Goal: Task Accomplishment & Management: Use online tool/utility

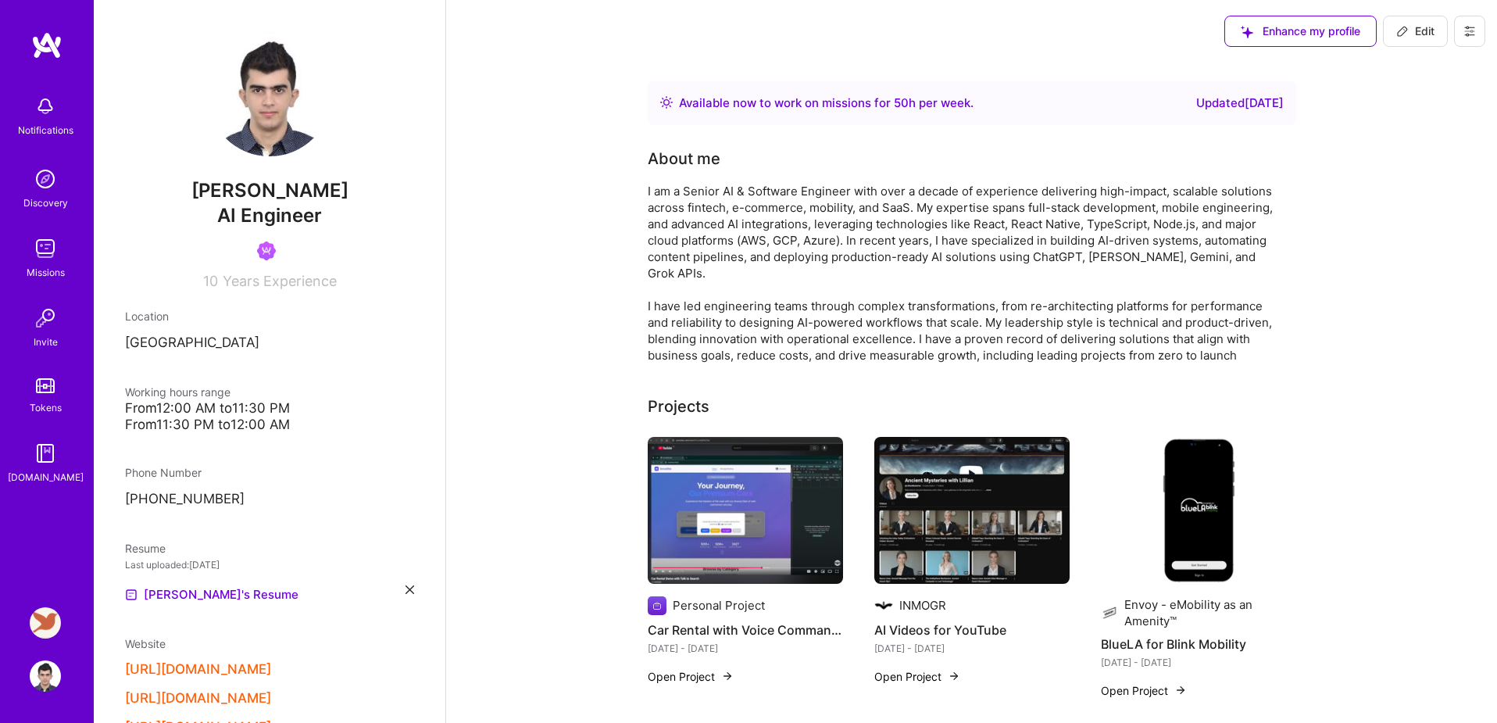
click at [44, 624] on img at bounding box center [45, 622] width 31 height 31
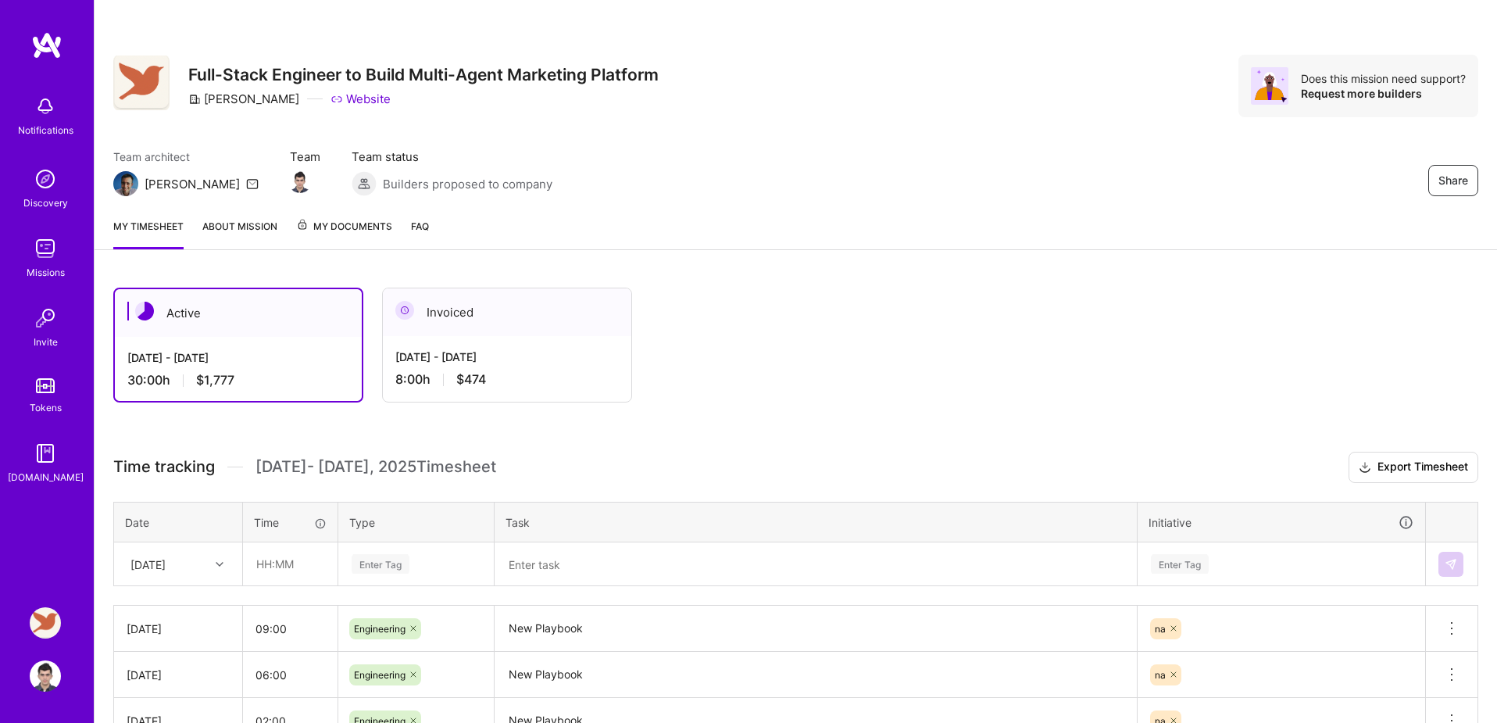
click at [49, 400] on div "Tokens" at bounding box center [46, 407] width 32 height 16
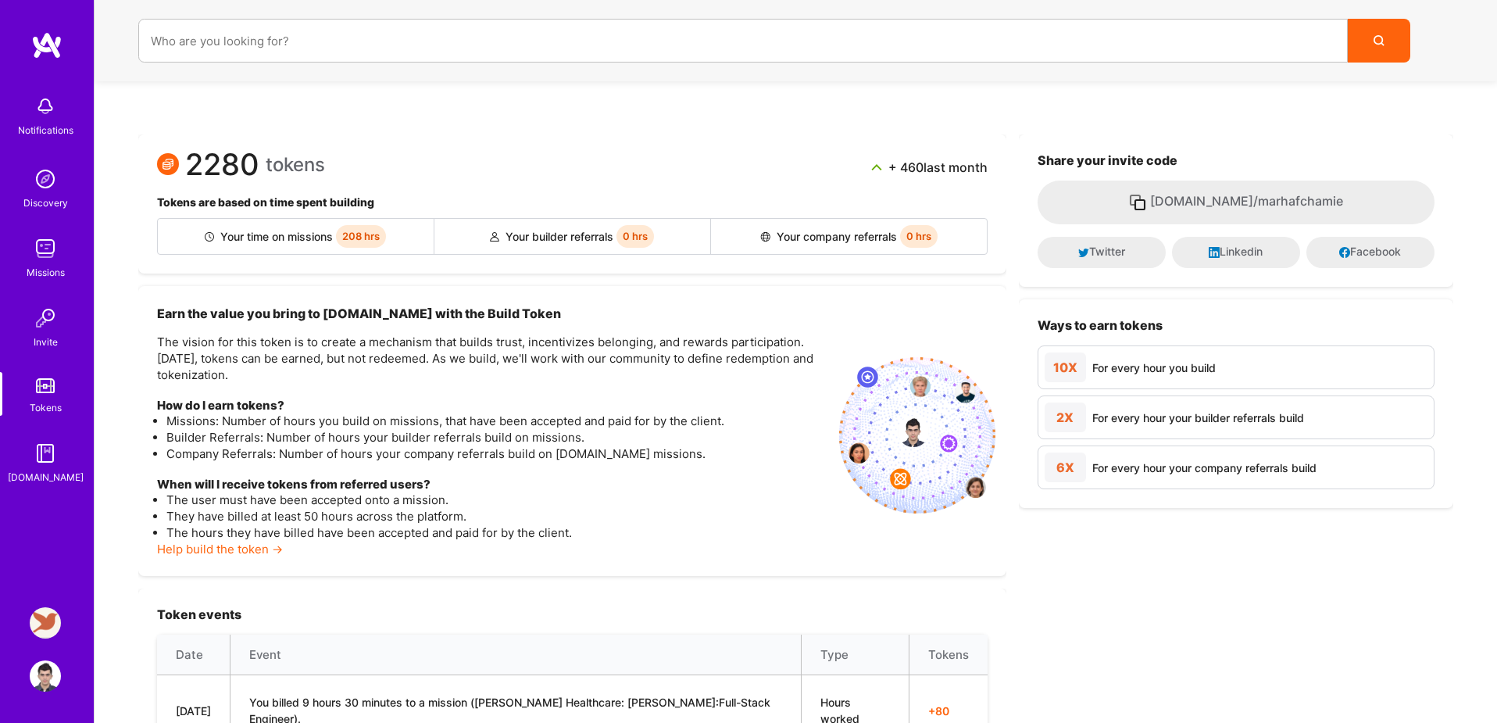
scroll to position [259, 0]
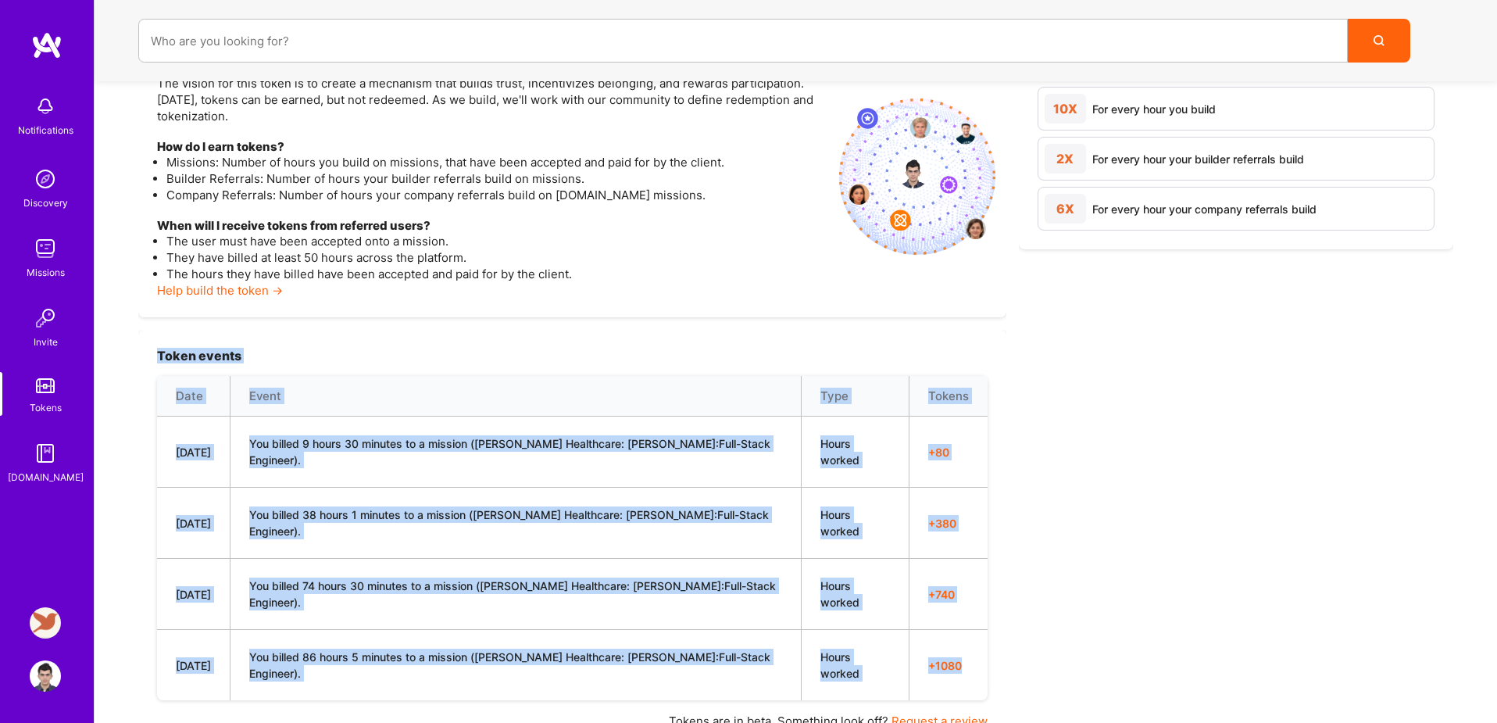
drag, startPoint x: 155, startPoint y: 352, endPoint x: 973, endPoint y: 616, distance: 860.6
click at [973, 616] on div "Token events Date Event Type Tokens 9/1/25 You billed 9 hours 30 minutes to a m…" at bounding box center [572, 539] width 868 height 418
copy div "Token events Date Event Type Tokens 9/1/25 You billed 9 hours 30 minutes to a m…"
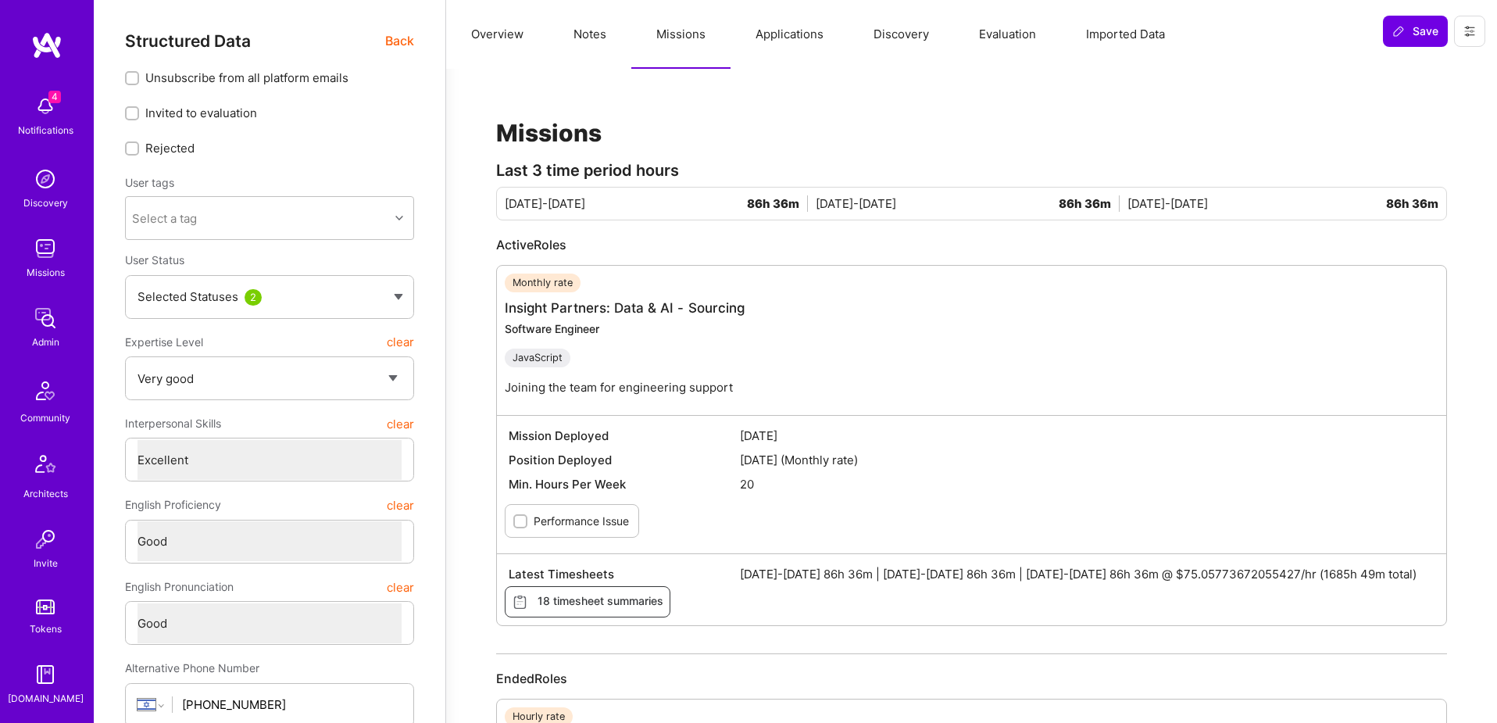
select select "5"
select select "7"
select select "6"
select select "IL"
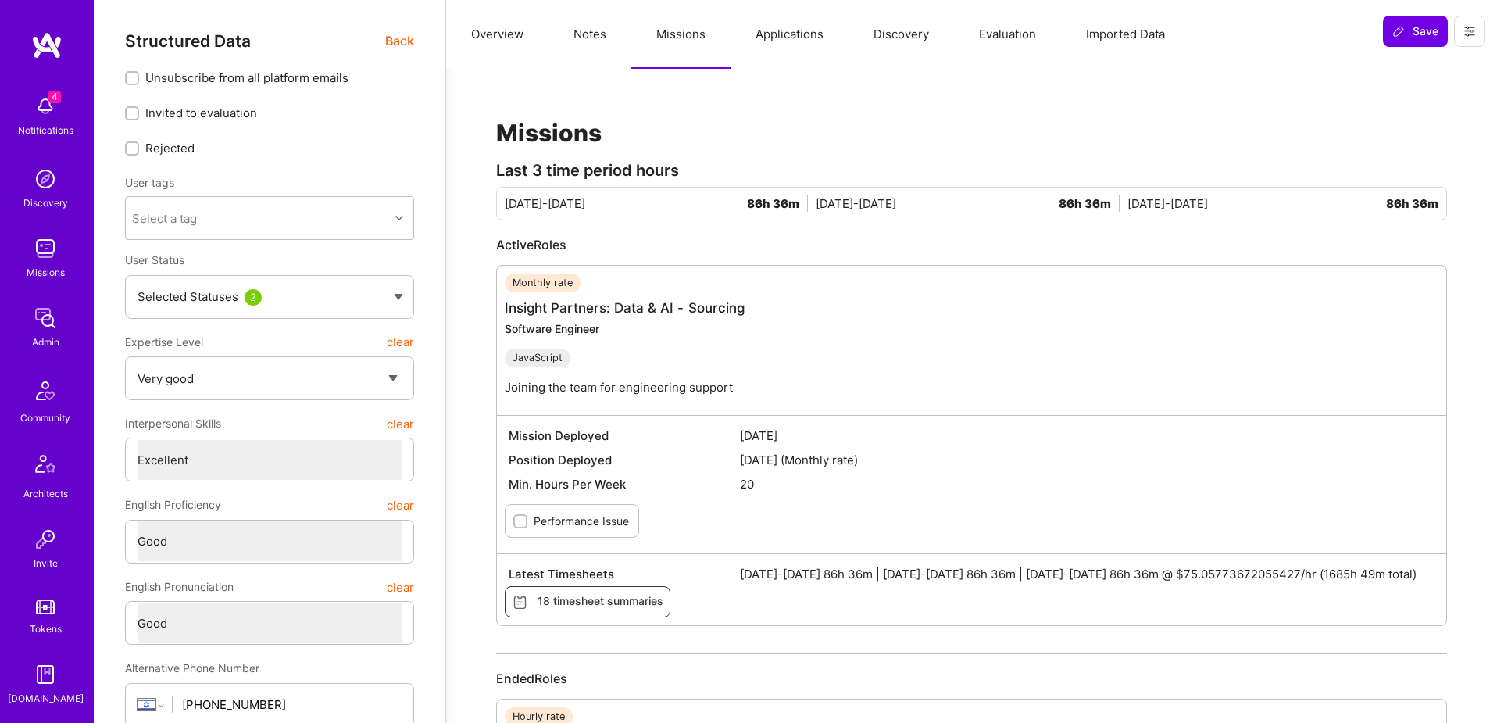
select select "Right Now"
click at [398, 40] on span "Back" at bounding box center [399, 41] width 29 height 20
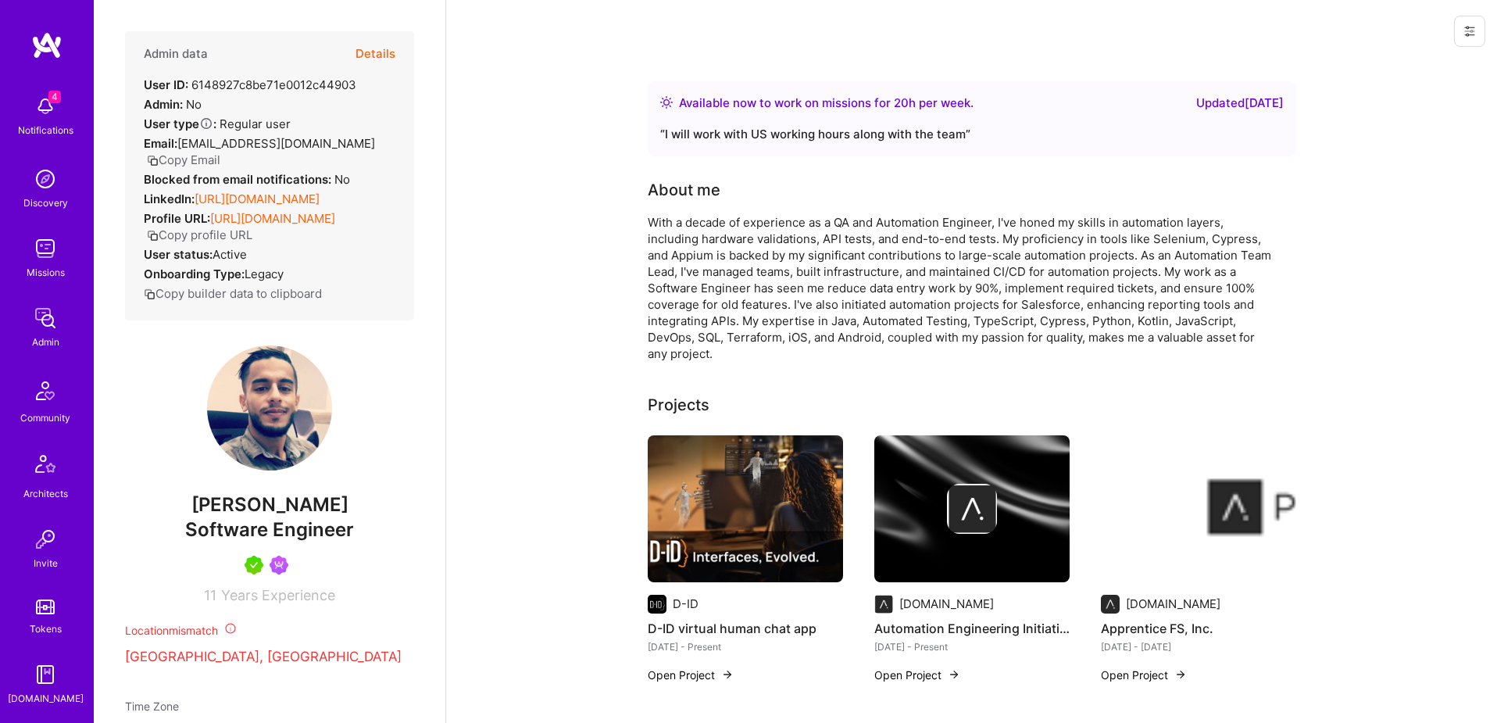
click at [391, 52] on button "Details" at bounding box center [375, 53] width 40 height 45
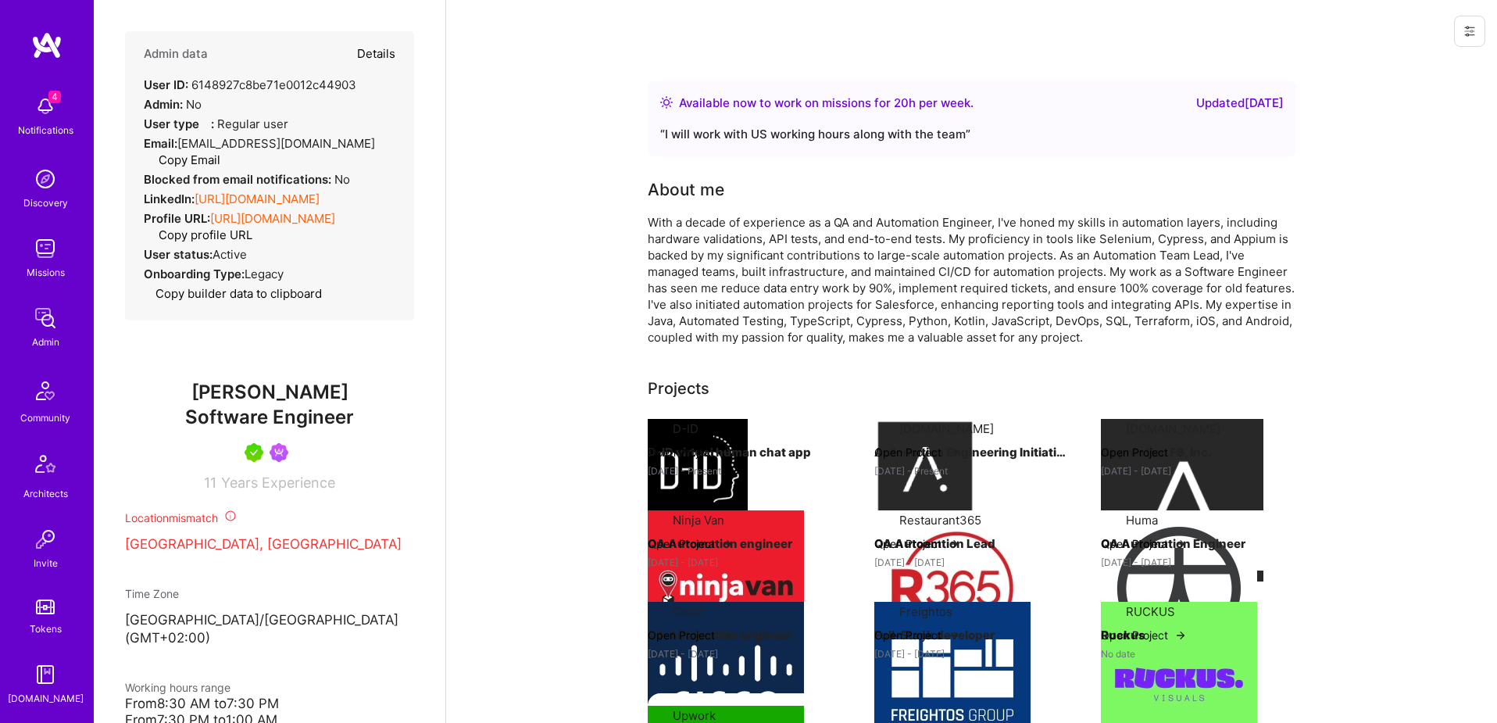
type textarea "x"
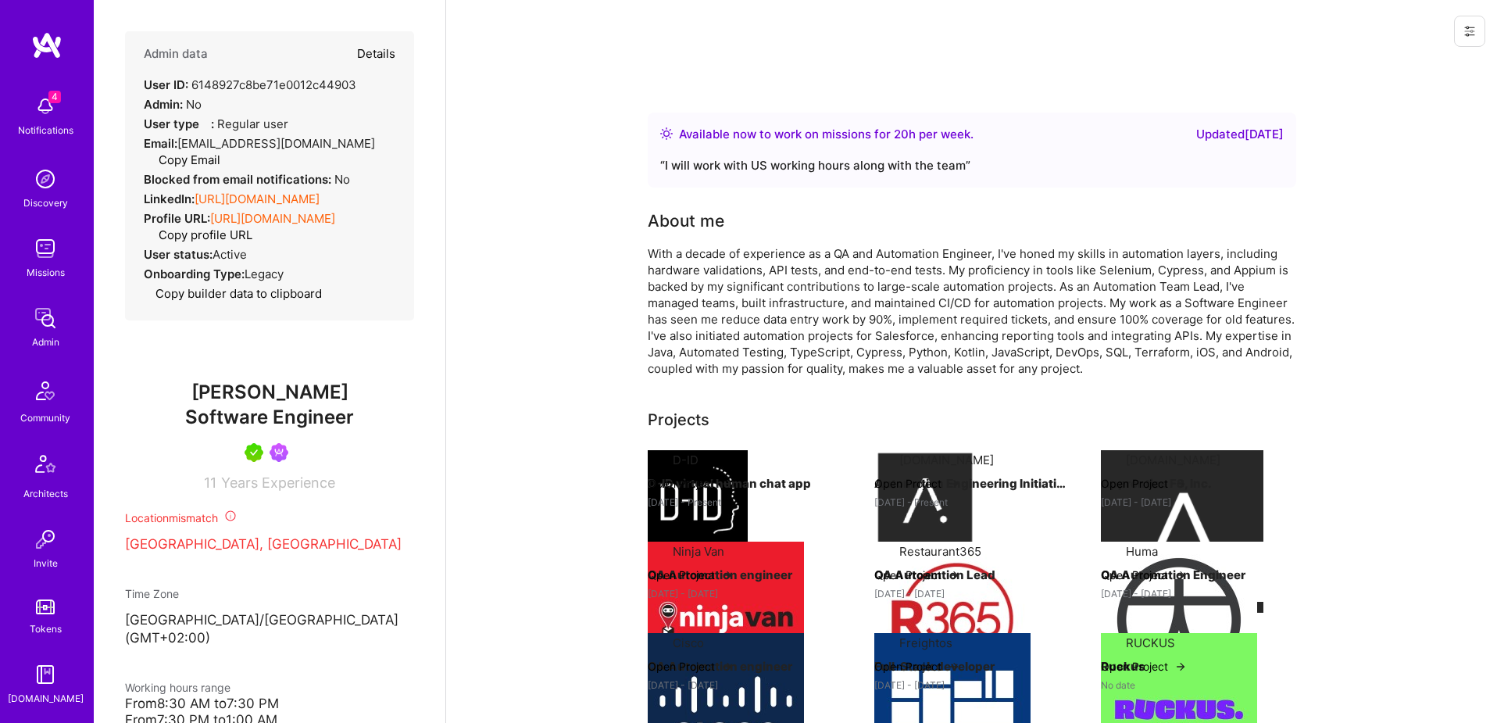
select select "5"
select select "7"
select select "6"
select select "IL"
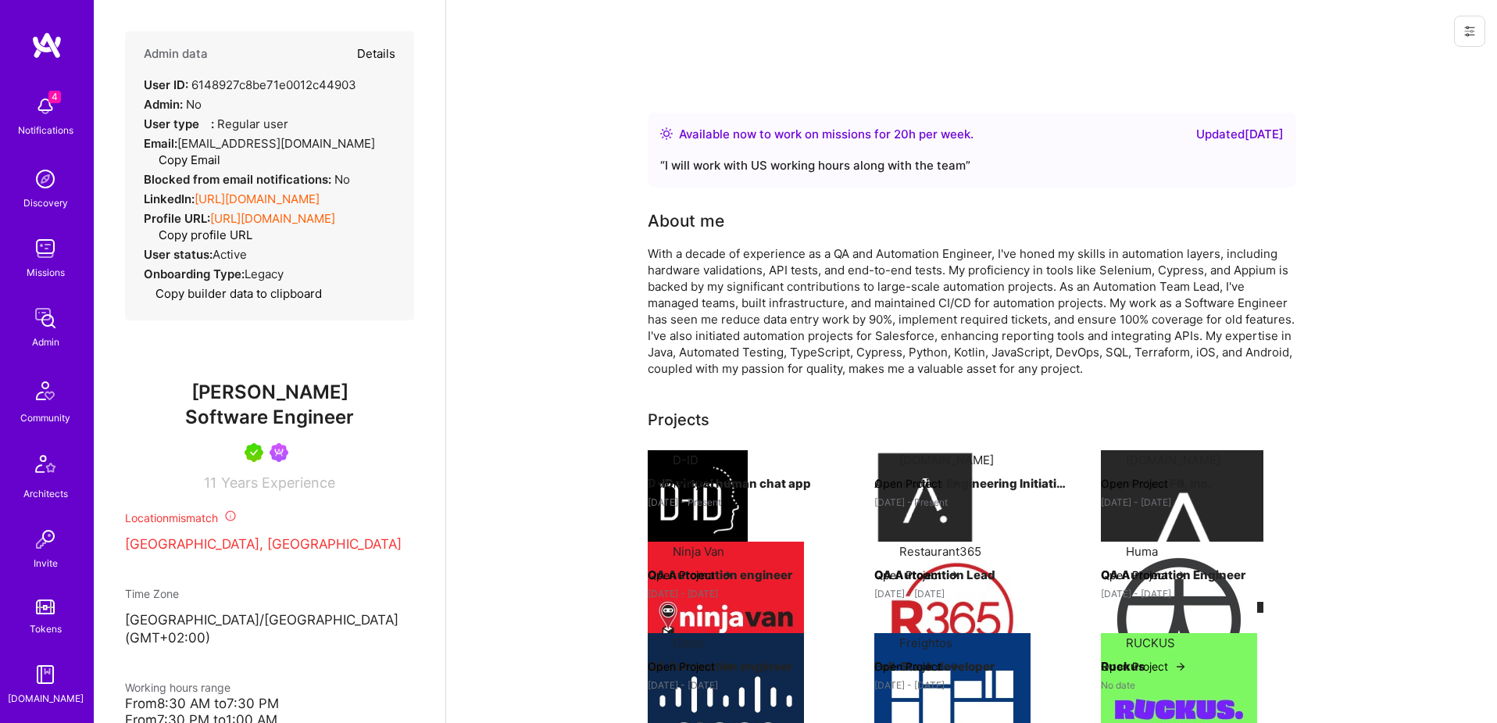
select select "Right Now"
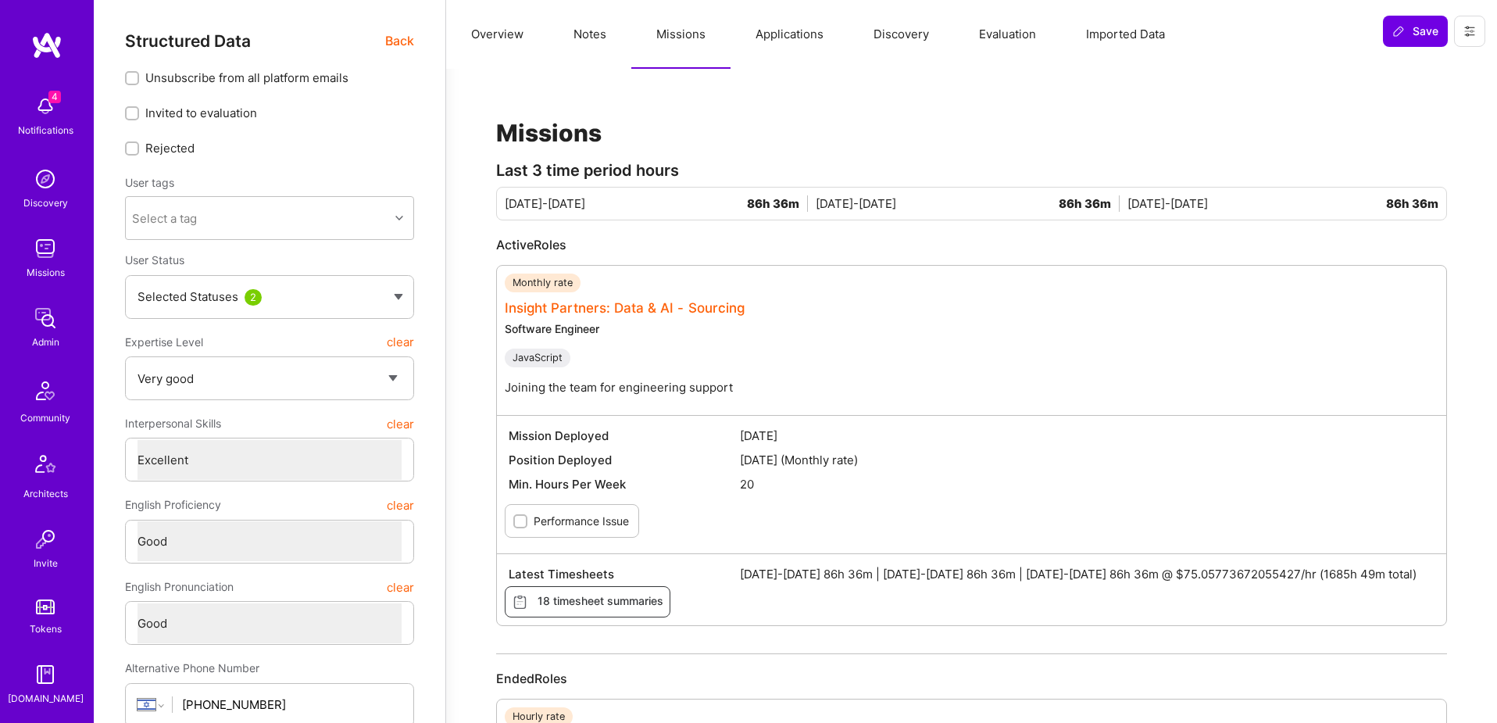
click at [697, 310] on link "Insight Partners: Data & AI - Sourcing" at bounding box center [625, 308] width 240 height 16
